Goal: Task Accomplishment & Management: Use online tool/utility

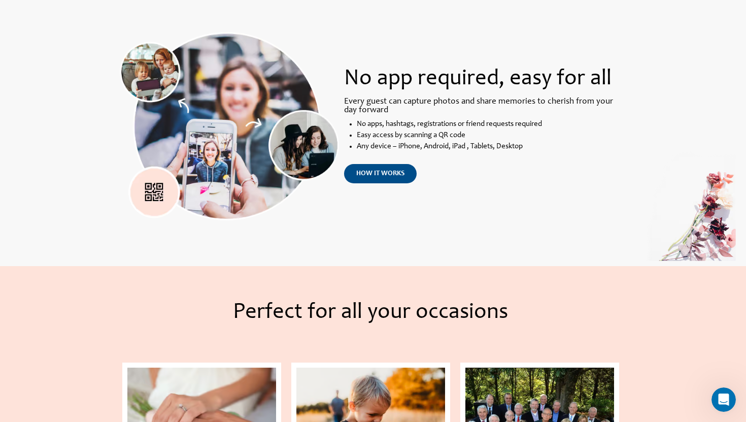
scroll to position [709, 0]
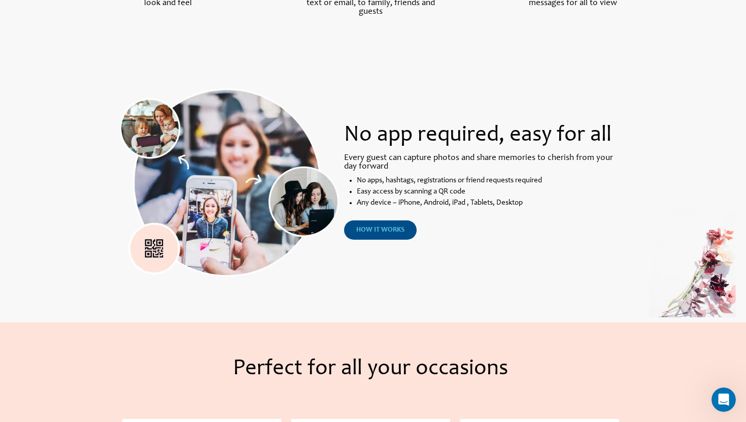
click at [408, 230] on link "how it works" at bounding box center [380, 229] width 73 height 19
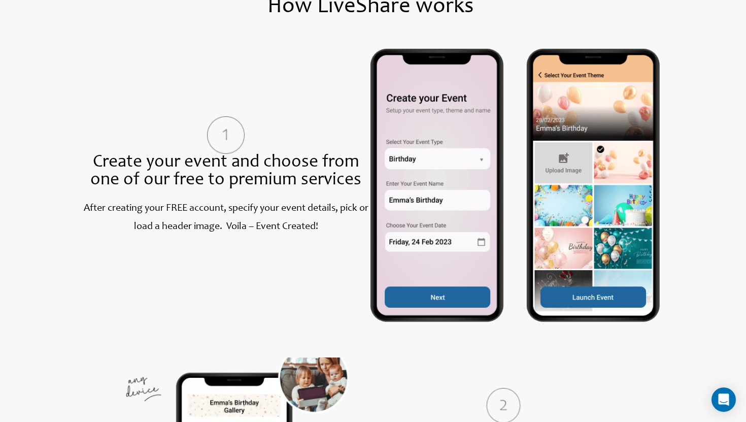
scroll to position [430, 0]
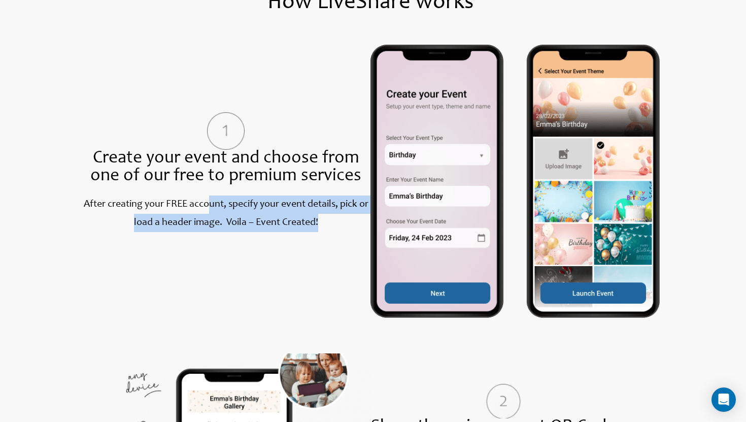
drag, startPoint x: 207, startPoint y: 209, endPoint x: 263, endPoint y: 232, distance: 61.0
click at [263, 232] on div "After creating your FREE account, specify your event details, pick or load a he…" at bounding box center [225, 222] width 289 height 54
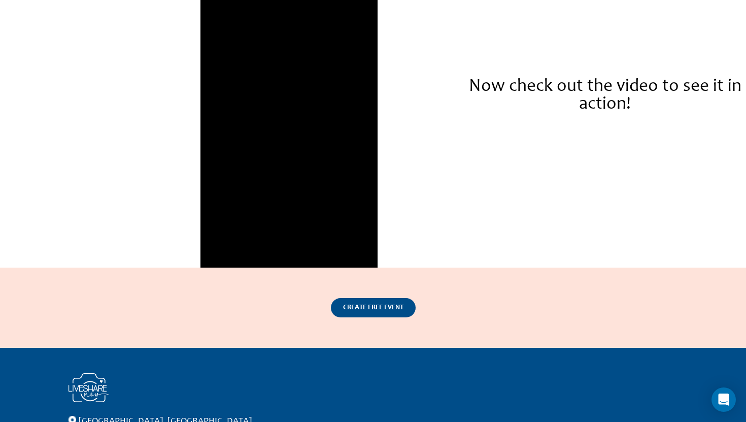
scroll to position [1573, 0]
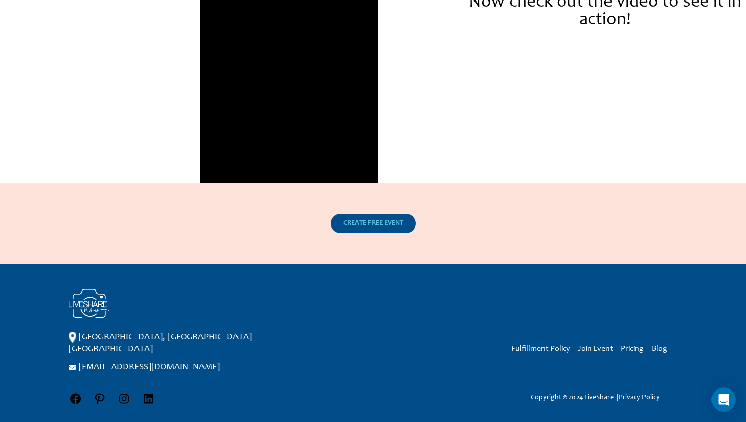
click at [363, 229] on link "CREATE FREE EVENT" at bounding box center [373, 223] width 85 height 19
